Goal: Transaction & Acquisition: Purchase product/service

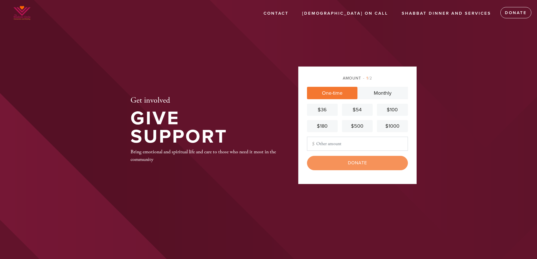
type input "26"
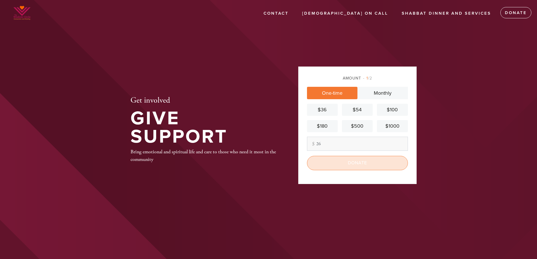
click at [361, 164] on input "Donate" at bounding box center [357, 163] width 101 height 14
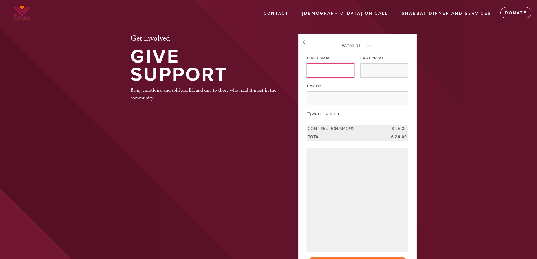
click at [337, 68] on input "First Name" at bounding box center [330, 70] width 47 height 14
type input "[PERSON_NAME]"
type input "Shenassa"
type input "mshenassa@gmail.com"
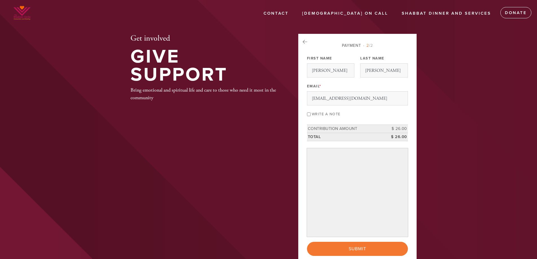
click at [307, 115] on input "Write a note" at bounding box center [309, 115] width 4 height 4
checkbox input "true"
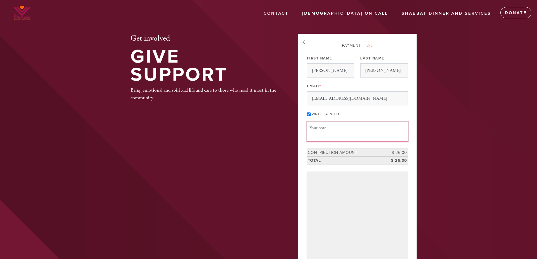
click at [330, 140] on textarea "Message or dedication" at bounding box center [357, 131] width 101 height 19
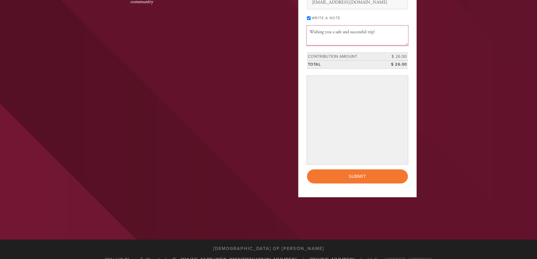
scroll to position [113, 0]
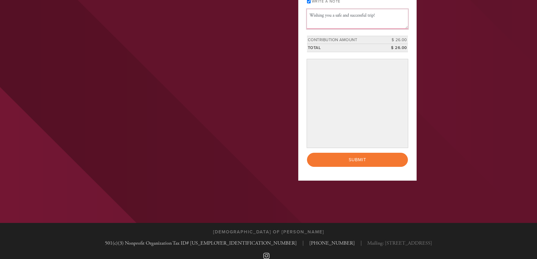
type textarea "Wishing you a safe and successful trip!"
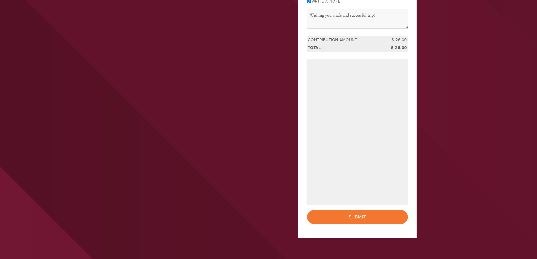
click at [454, 124] on header "Contact Chabad On Call Shabbat Dinner and Services Donate Get involved Give Sup…" at bounding box center [268, 83] width 537 height 393
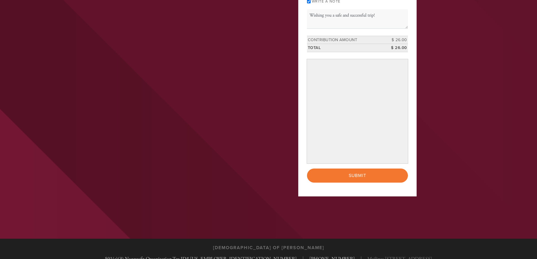
click at [440, 152] on header "Contact Chabad On Call Shabbat Dinner and Services Donate Get involved Give Sup…" at bounding box center [268, 63] width 537 height 352
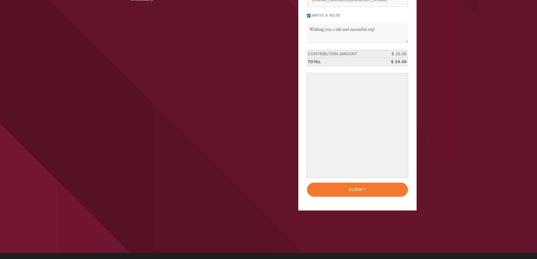
scroll to position [153, 0]
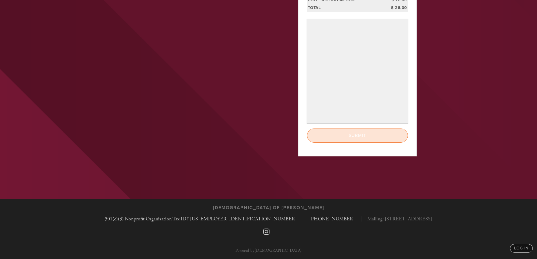
click at [357, 135] on input "Submit" at bounding box center [357, 136] width 101 height 14
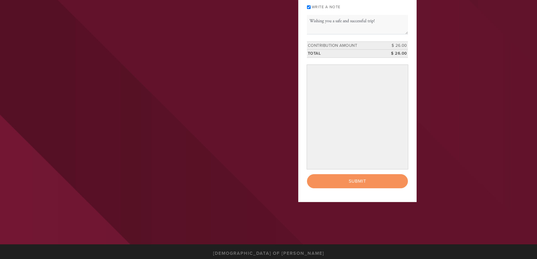
scroll to position [113, 0]
